Goal: Task Accomplishment & Management: Complete application form

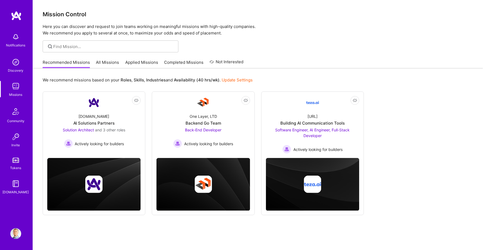
click at [135, 61] on link "Applied Missions" at bounding box center [141, 63] width 33 height 9
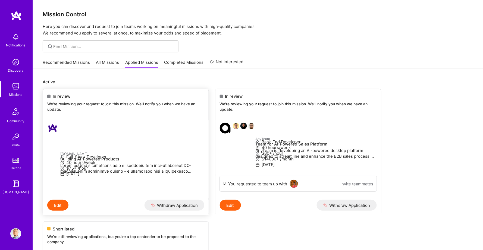
click at [112, 115] on div "In review We're reviewing your request to join this mission. We'll notify you w…" at bounding box center [126, 103] width 166 height 29
click at [60, 123] on div at bounding box center [53, 128] width 13 height 11
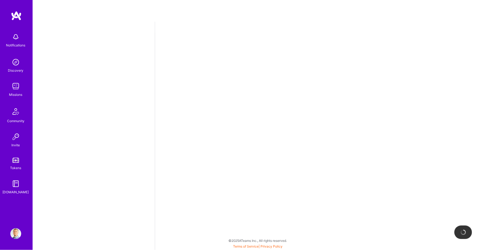
select select "BA"
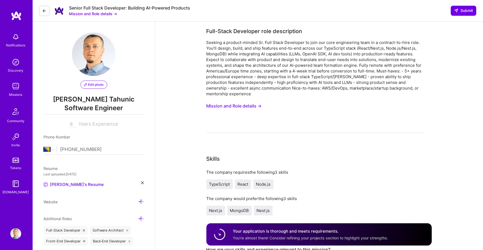
click at [45, 13] on icon at bounding box center [44, 11] width 4 height 4
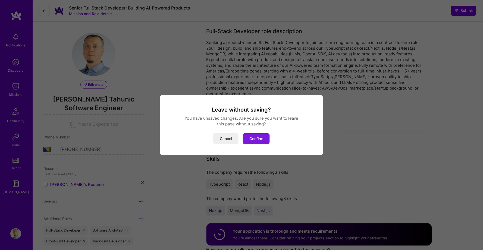
click at [256, 138] on button "Confirm" at bounding box center [256, 138] width 27 height 11
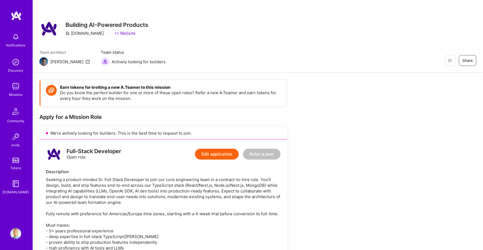
click at [129, 131] on div "We’re actively looking for builders. This is the best time to request to join." at bounding box center [163, 133] width 248 height 12
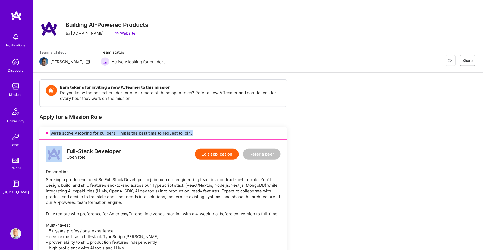
click at [129, 131] on div "We’re actively looking for builders. This is the best time to request to join." at bounding box center [163, 133] width 248 height 12
click at [137, 131] on div "We’re actively looking for builders. This is the best time to request to join." at bounding box center [163, 133] width 248 height 12
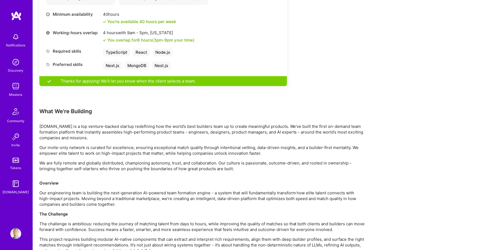
scroll to position [312, 0]
